Goal: Obtain resource: Obtain resource

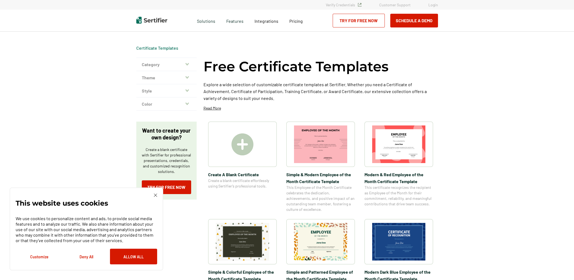
click at [397, 242] on img at bounding box center [398, 242] width 53 height 38
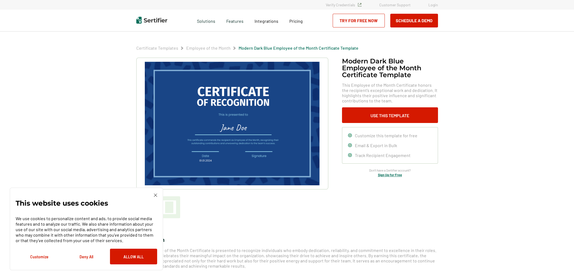
click at [87, 249] on div "We use cookies to personalize content and ads, to provide social media features…" at bounding box center [87, 237] width 142 height 53
click at [85, 255] on button "Deny All" at bounding box center [86, 257] width 47 height 16
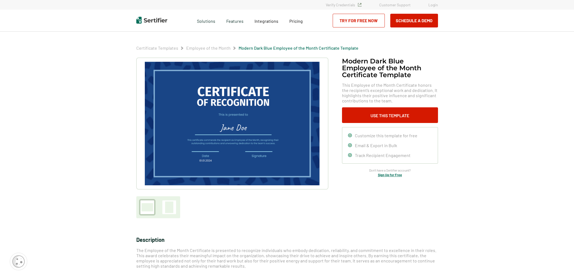
click at [372, 136] on span "Customize this template for free" at bounding box center [386, 135] width 63 height 5
click at [369, 119] on button "Use This Template" at bounding box center [390, 115] width 96 height 16
